Goal: Check status

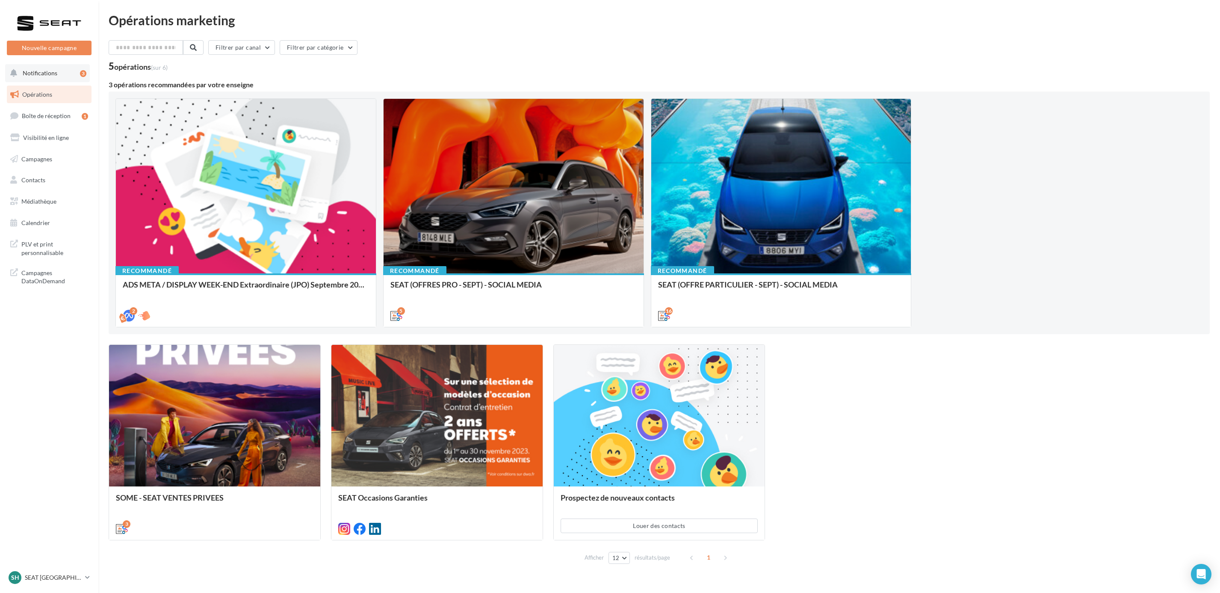
click at [80, 74] on div "3" at bounding box center [83, 73] width 6 height 7
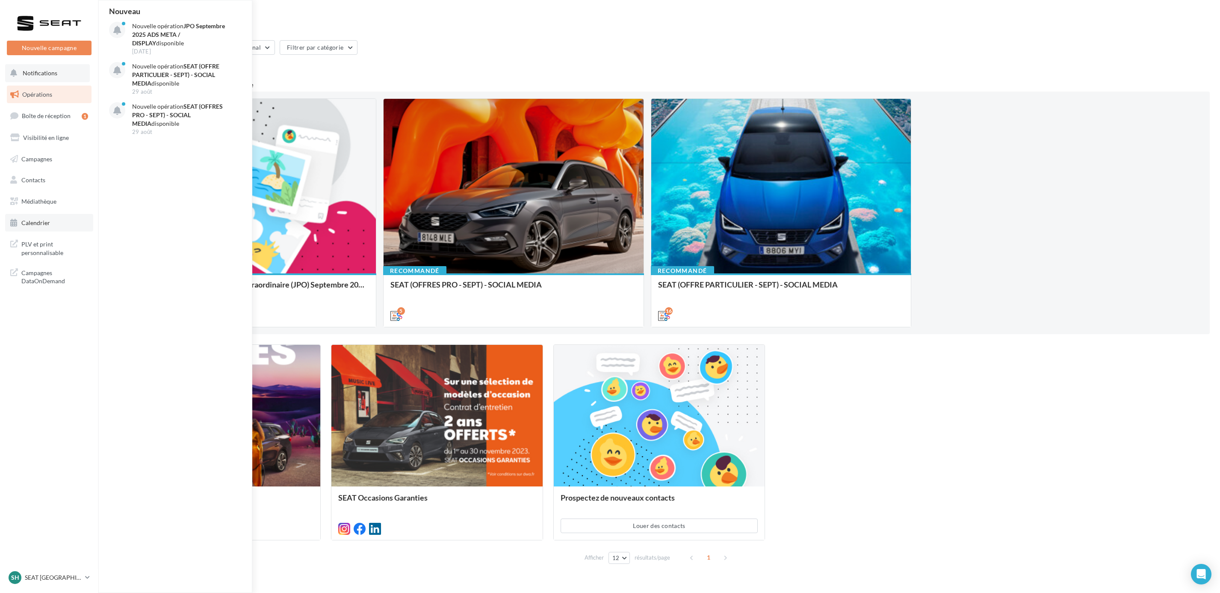
click at [41, 220] on span "Calendrier" at bounding box center [35, 222] width 29 height 7
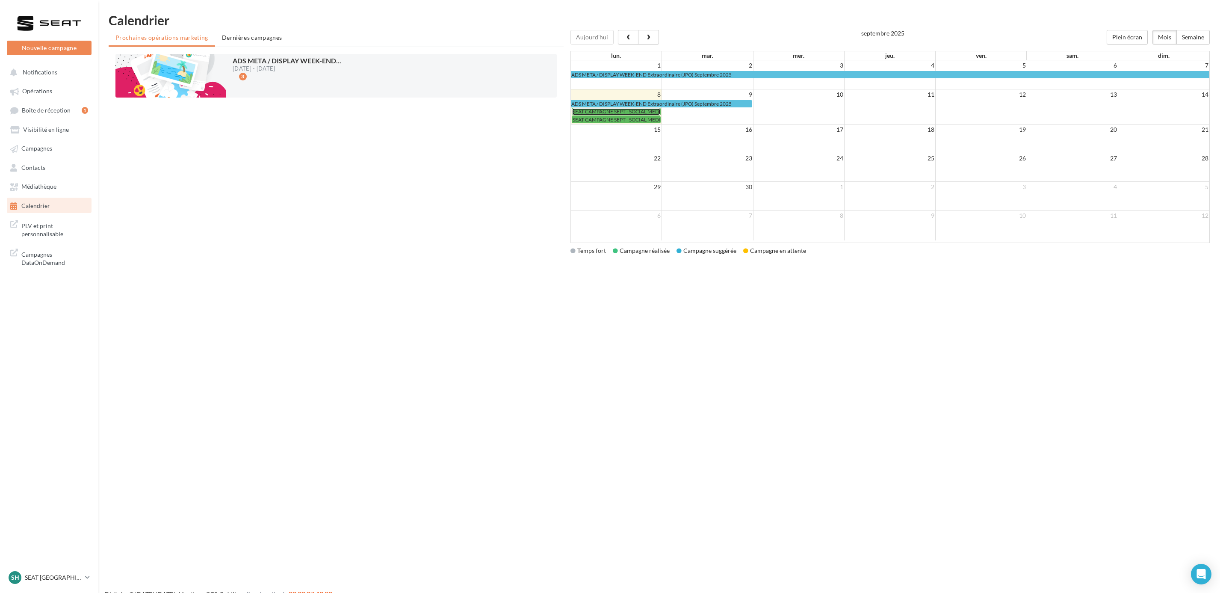
click at [631, 115] on span "SEAT CAMPAGNE SEPT - SOCIAL MEDIA" at bounding box center [619, 111] width 92 height 6
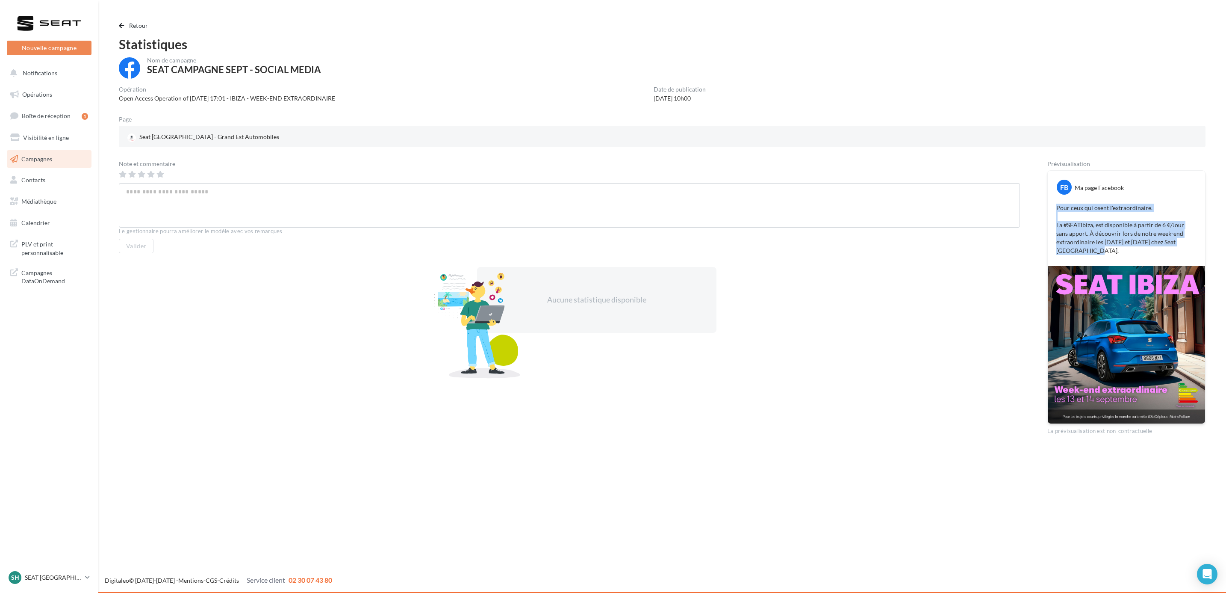
drag, startPoint x: 1095, startPoint y: 250, endPoint x: 1056, endPoint y: 207, distance: 58.1
click at [1056, 207] on div "Pour ceux qui osent l'extraordinaire. La #SEATIbiza, est disponible à partir de…" at bounding box center [1126, 229] width 153 height 56
copy p "Pour ceux qui osent l'extraordinaire. La #SEATIbiza, est disponible à partir de…"
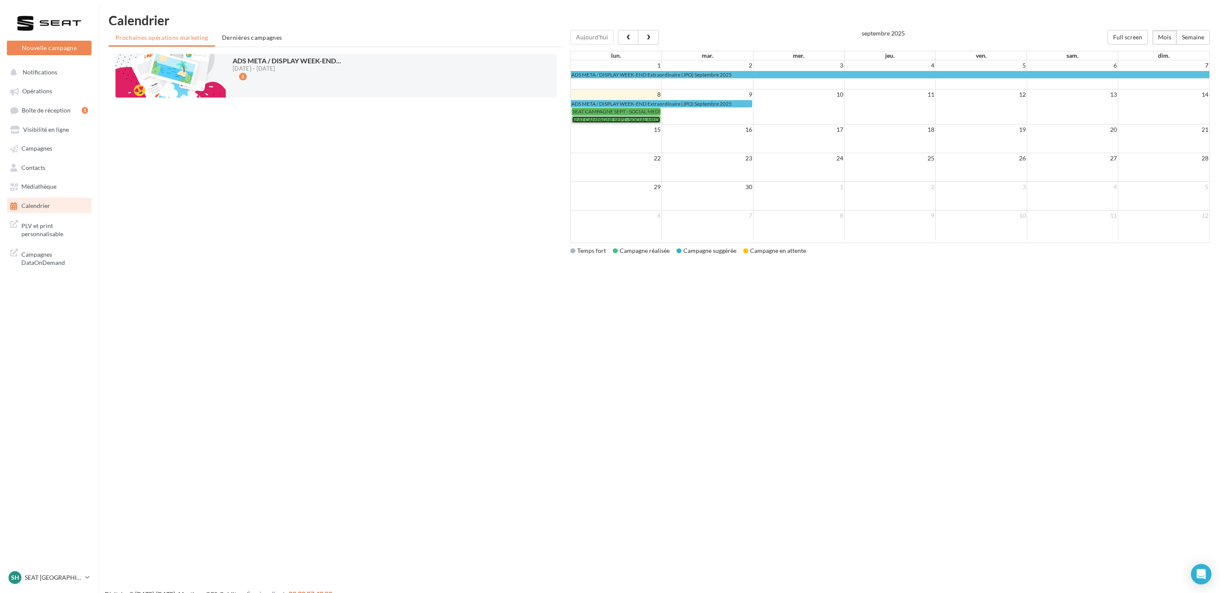
click at [592, 121] on span "SEAT CAMPAGNE SEPT - SOCIAL MEDIA" at bounding box center [619, 119] width 92 height 6
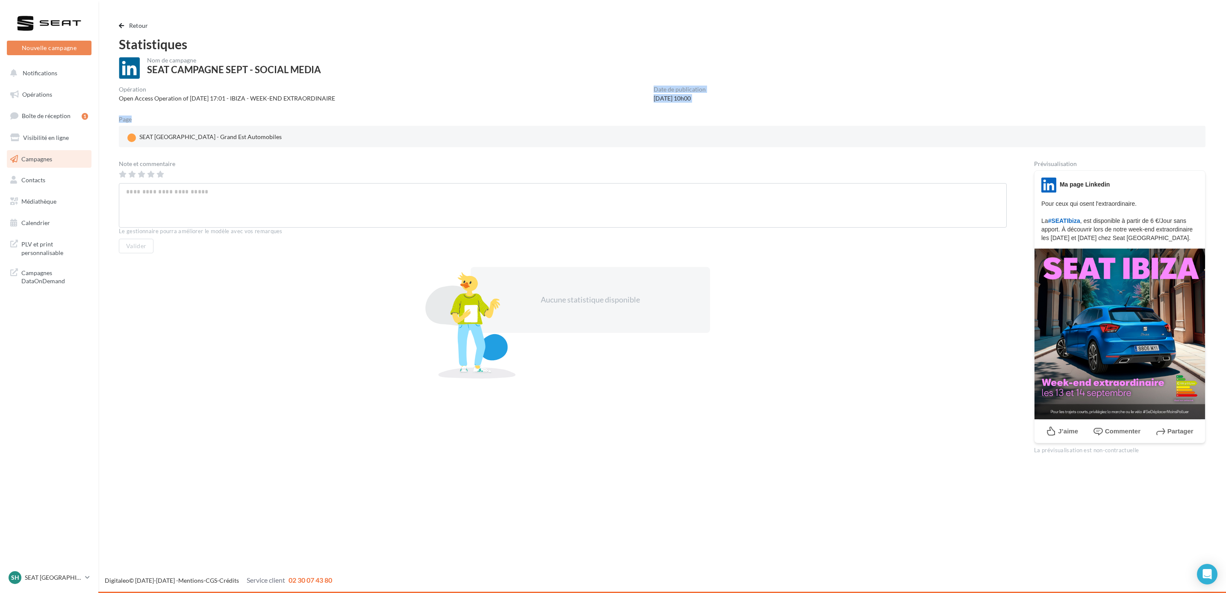
drag, startPoint x: 652, startPoint y: 89, endPoint x: 847, endPoint y: 109, distance: 196.1
click at [847, 109] on div "Nom de campagne SEAT CAMPAGNE SEPT - SOCIAL MEDIA Opération Open Access Operati…" at bounding box center [662, 255] width 1087 height 397
